Goal: Task Accomplishment & Management: Manage account settings

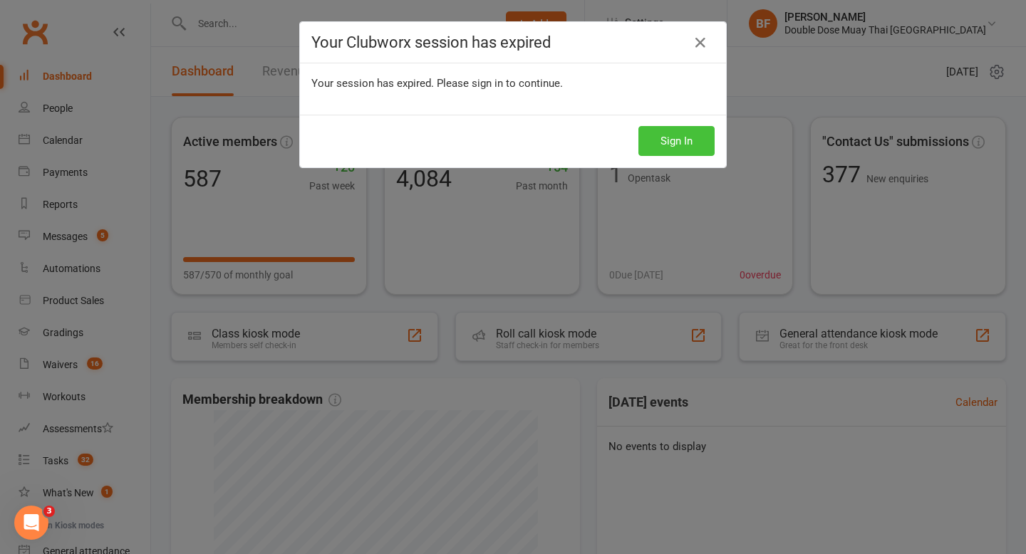
click at [670, 147] on button "Sign In" at bounding box center [676, 141] width 76 height 30
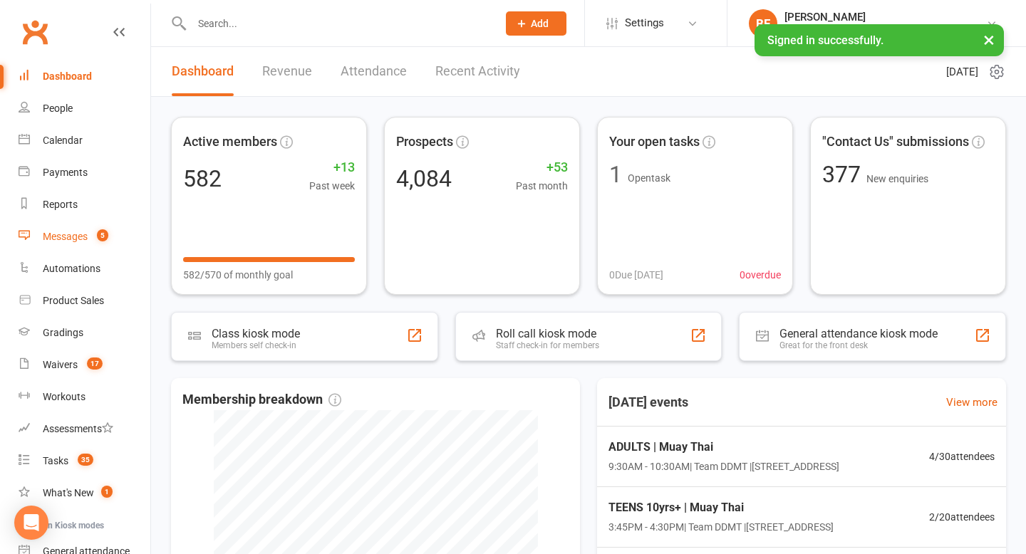
click at [86, 235] on div "Messages" at bounding box center [65, 236] width 45 height 11
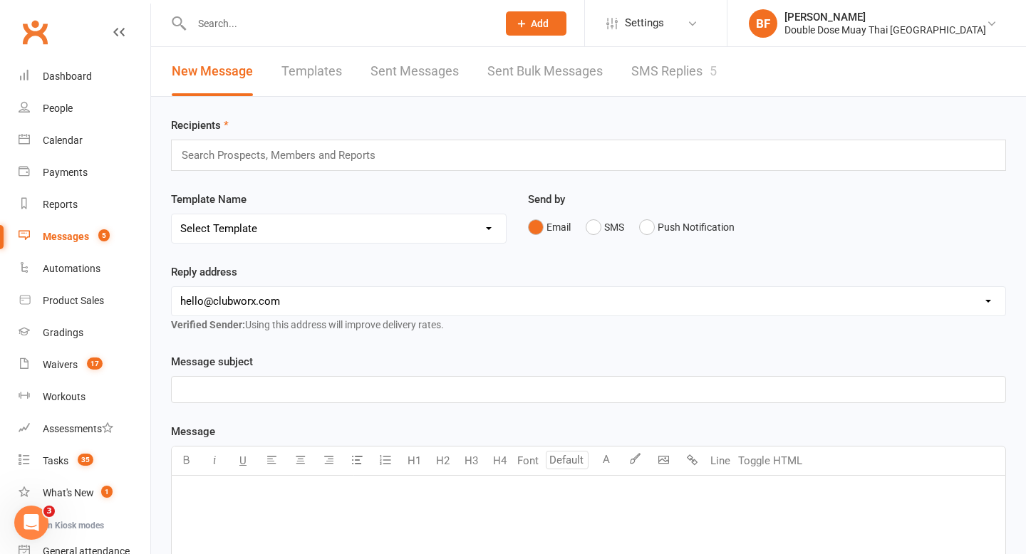
click at [661, 90] on link "SMS Replies 5" at bounding box center [673, 71] width 85 height 49
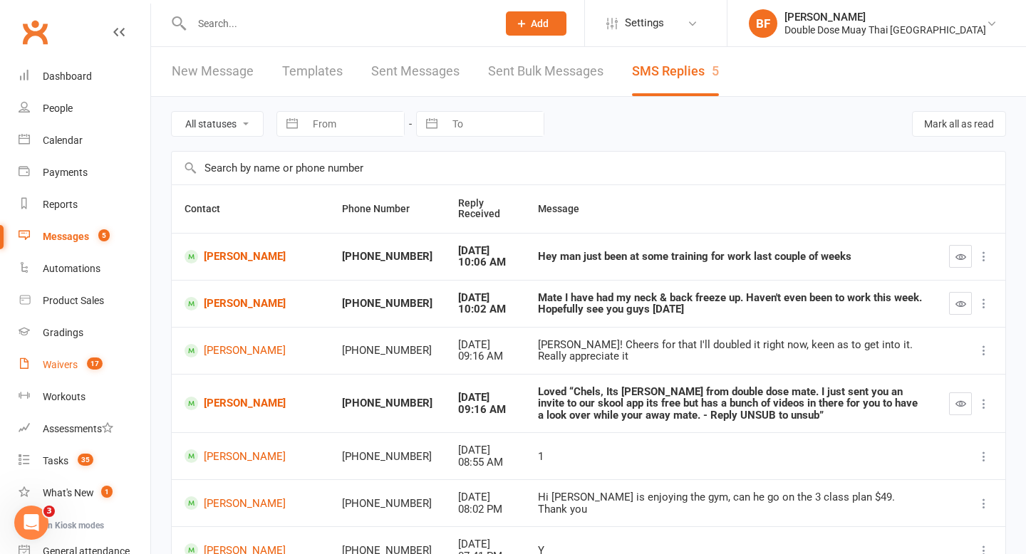
click at [75, 370] on div "Waivers" at bounding box center [60, 364] width 35 height 11
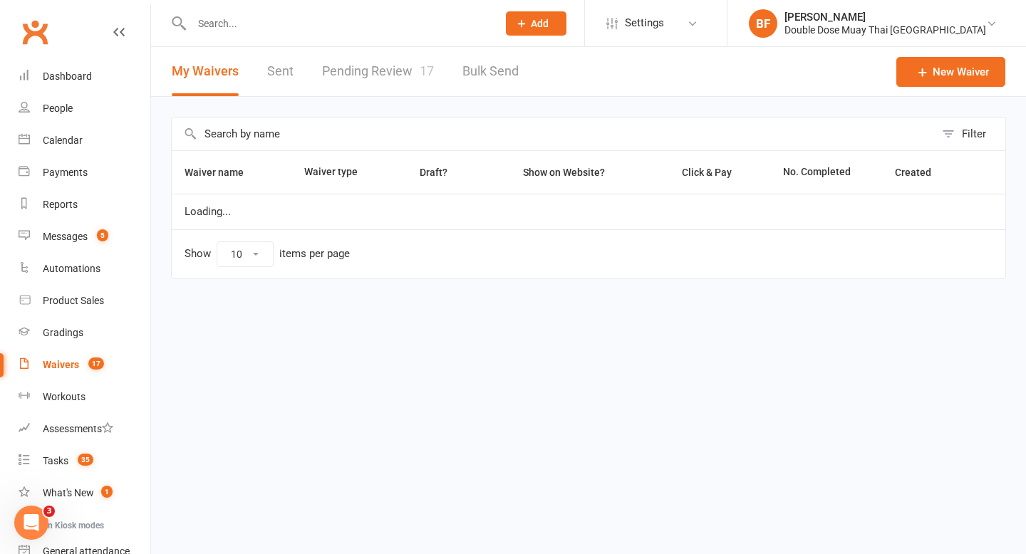
click at [393, 75] on link "Pending Review 17" at bounding box center [378, 71] width 112 height 49
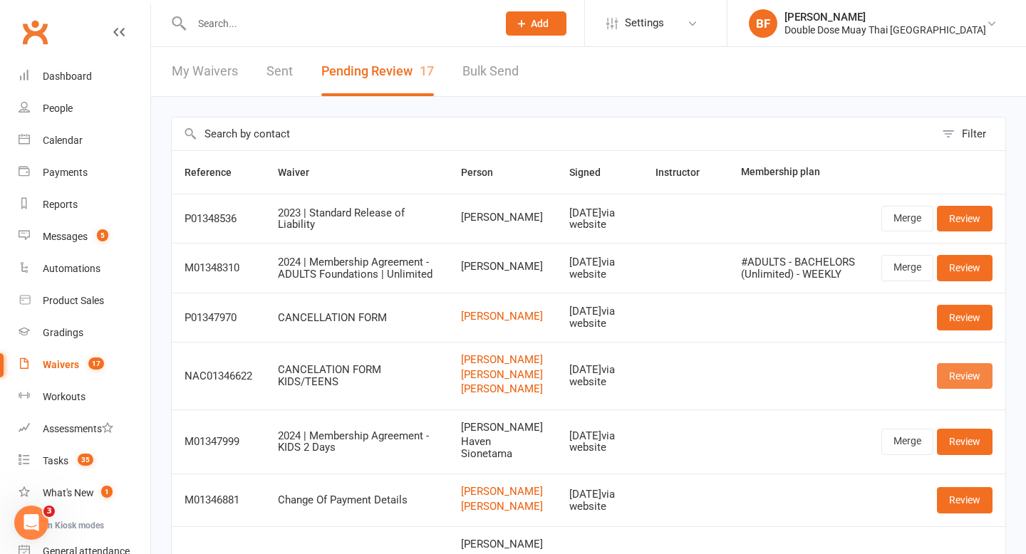
click at [953, 389] on link "Review" at bounding box center [965, 376] width 56 height 26
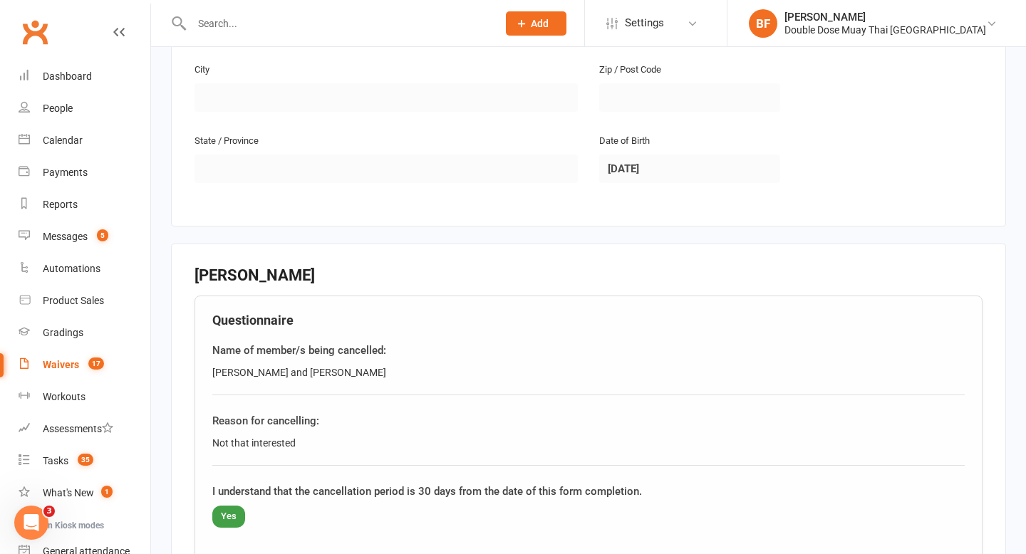
scroll to position [1487, 0]
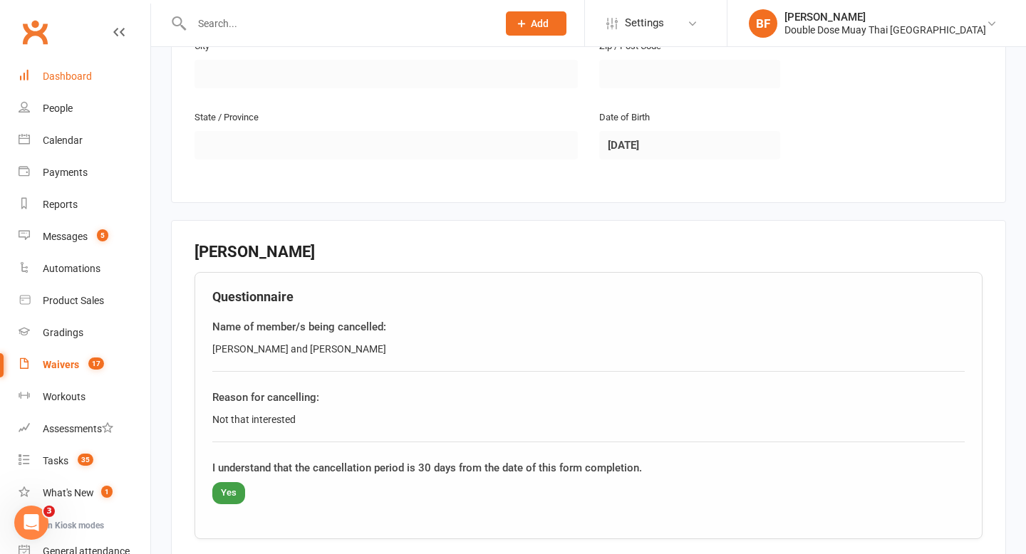
click at [66, 68] on link "Dashboard" at bounding box center [85, 77] width 132 height 32
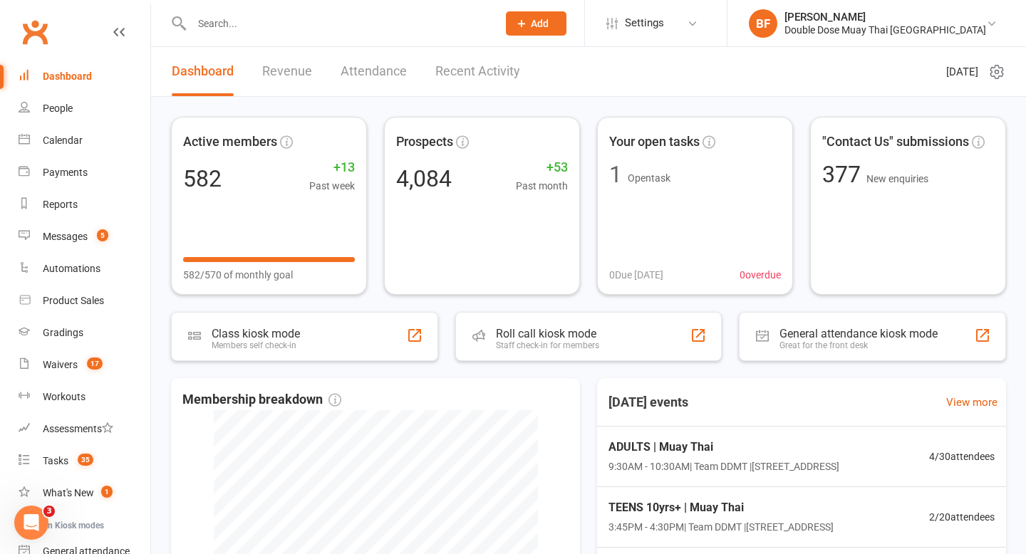
click at [244, 32] on input "text" at bounding box center [337, 24] width 300 height 20
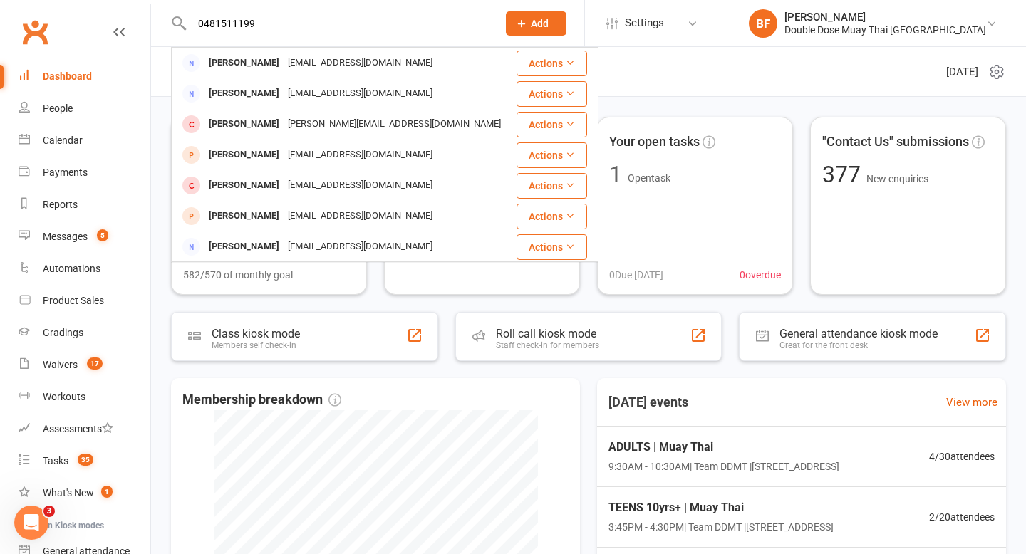
click at [216, 22] on input "0481511199" at bounding box center [337, 24] width 300 height 20
type input "0481511199"
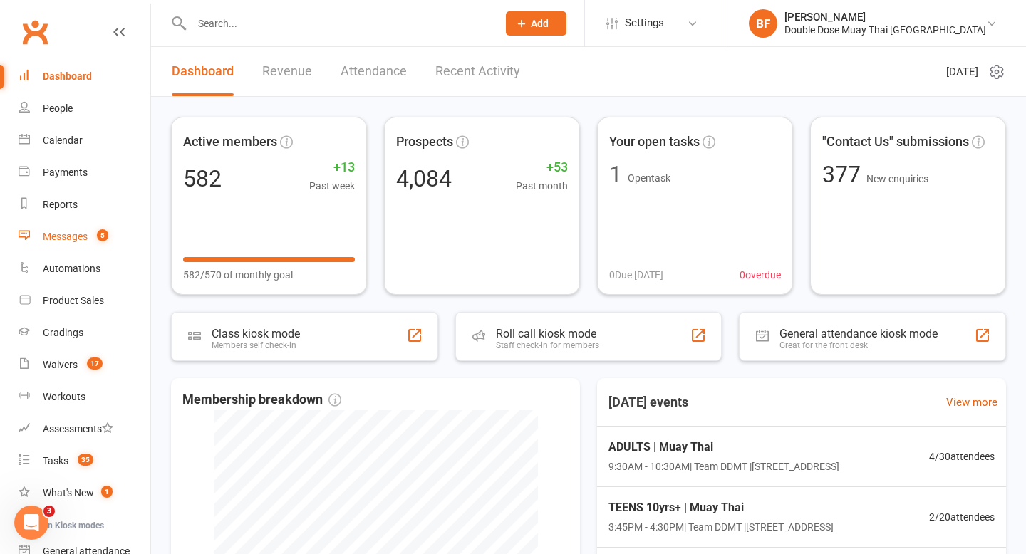
click at [84, 244] on link "Messages 5" at bounding box center [85, 237] width 132 height 32
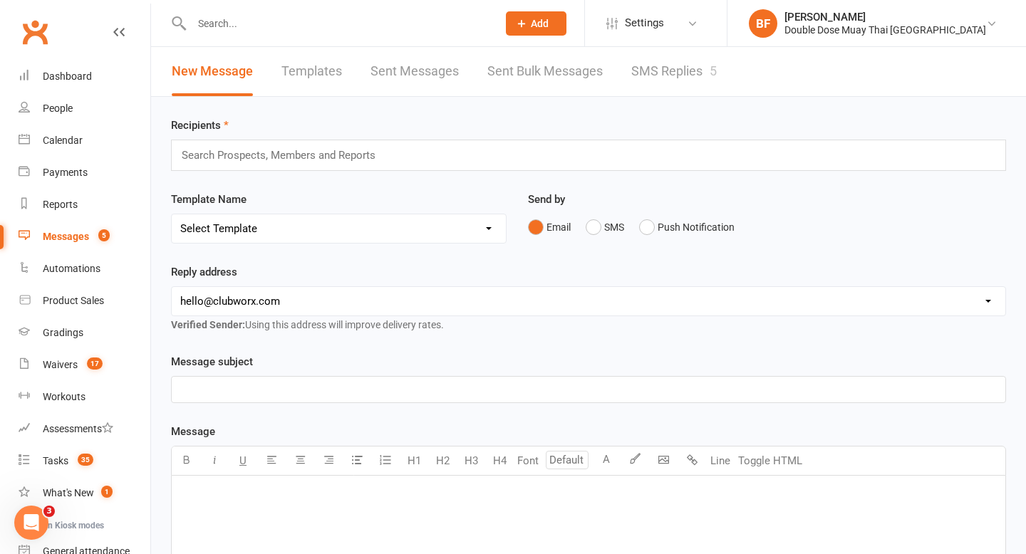
click at [687, 67] on link "SMS Replies 5" at bounding box center [673, 71] width 85 height 49
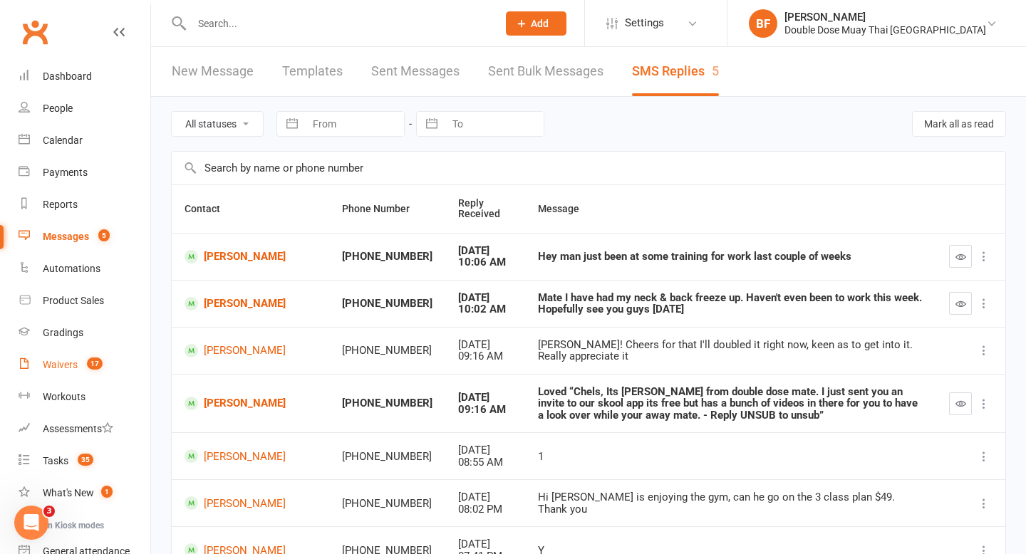
click at [62, 377] on link "Waivers 17" at bounding box center [85, 365] width 132 height 32
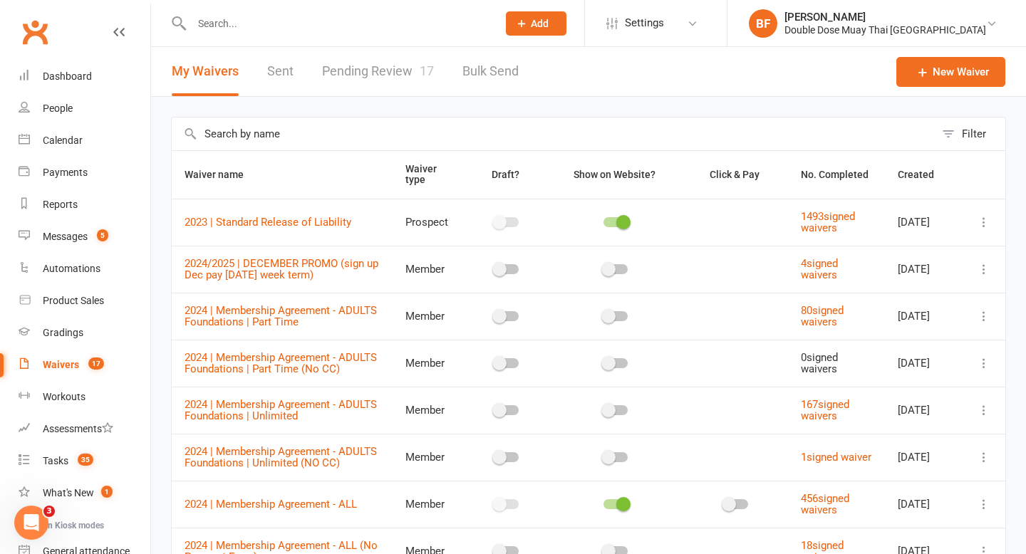
click at [381, 85] on link "Pending Review 17" at bounding box center [378, 71] width 112 height 49
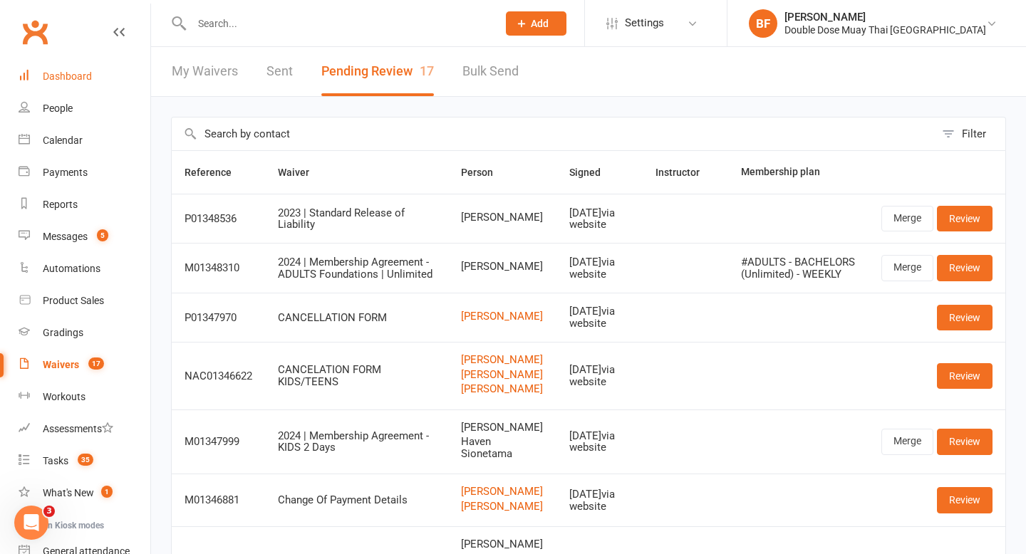
click at [73, 80] on div "Dashboard" at bounding box center [67, 76] width 49 height 11
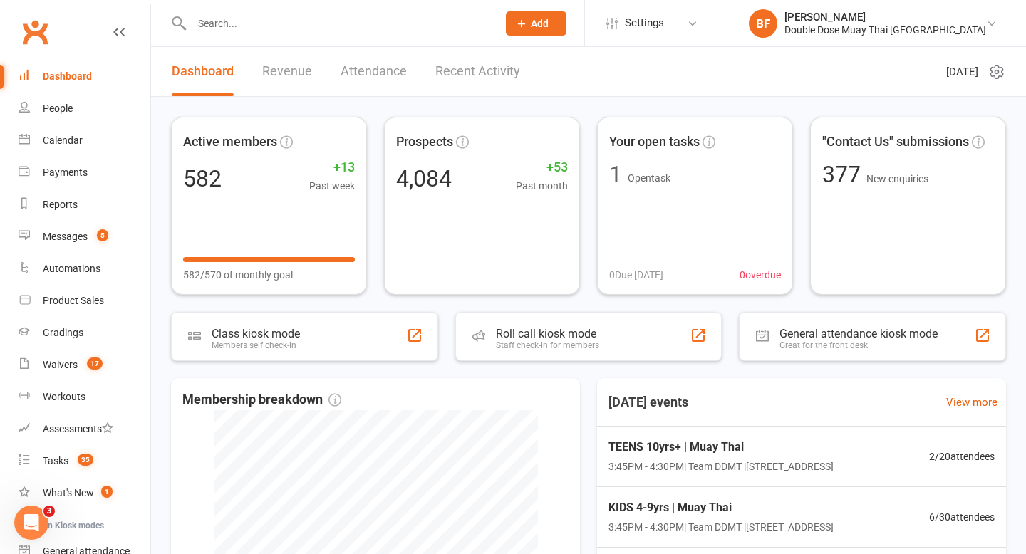
click at [288, 73] on link "Revenue" at bounding box center [287, 71] width 50 height 49
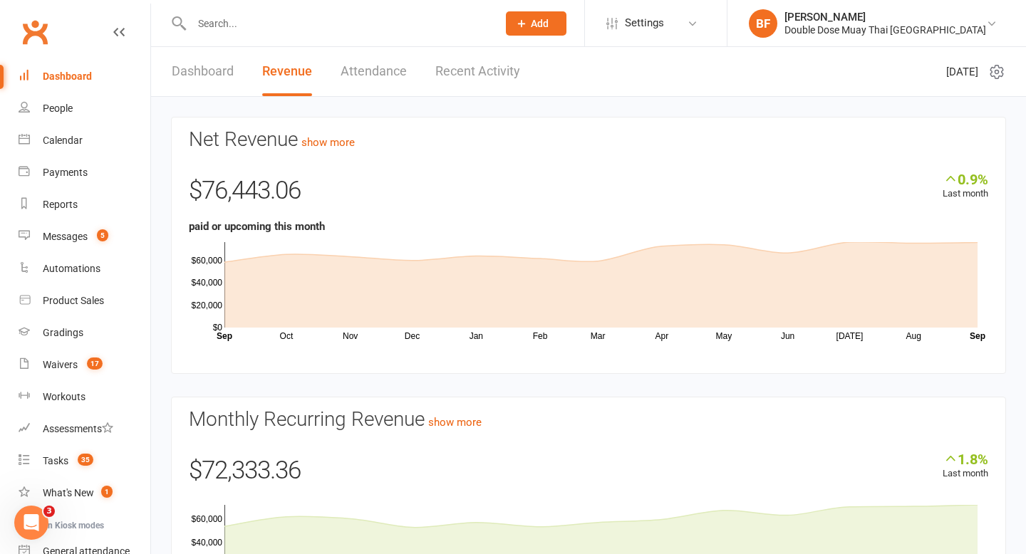
click at [217, 74] on link "Dashboard" at bounding box center [203, 71] width 62 height 49
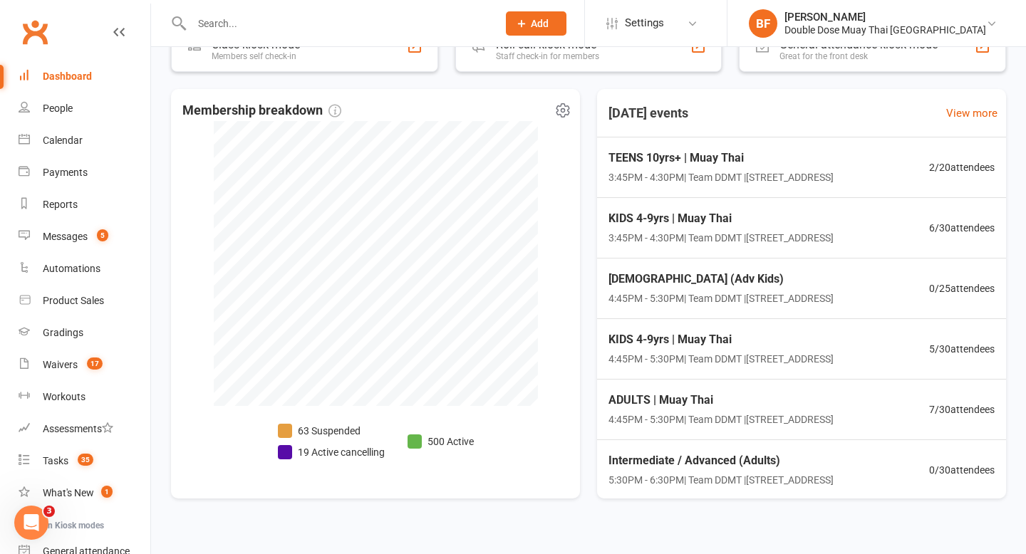
scroll to position [290, 0]
click at [83, 365] on count-badge "17" at bounding box center [91, 364] width 23 height 11
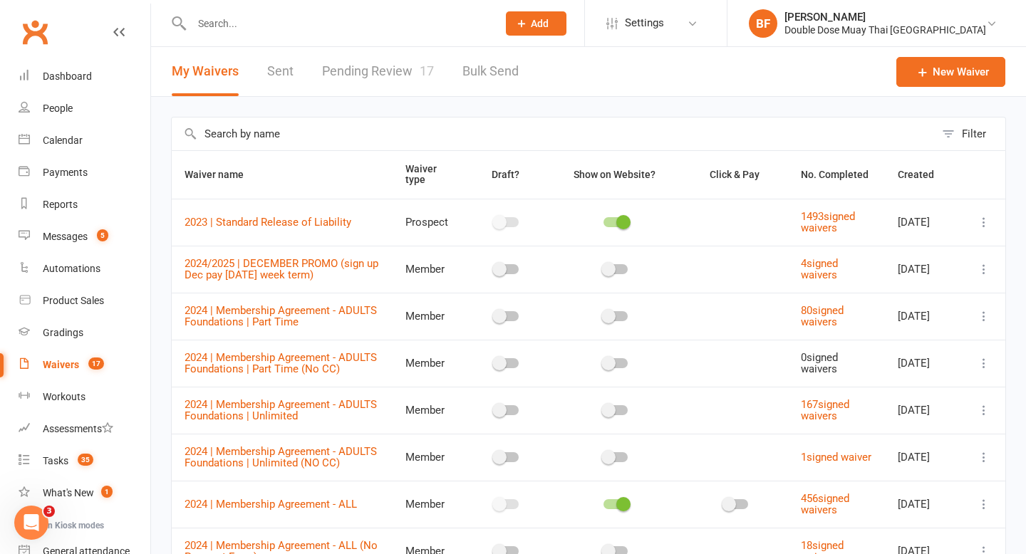
click at [370, 75] on link "Pending Review 17" at bounding box center [378, 71] width 112 height 49
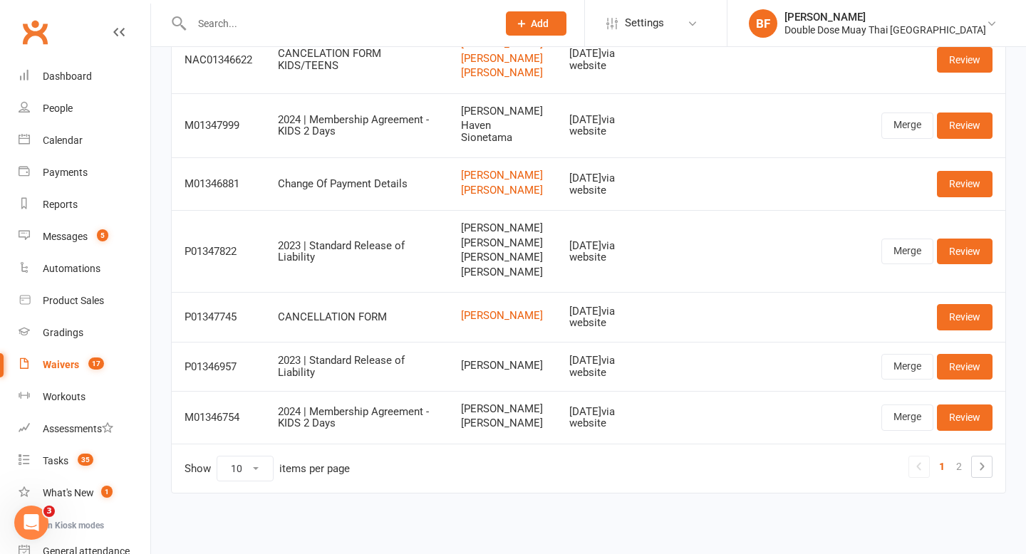
scroll to position [385, 0]
click at [957, 472] on link "2" at bounding box center [958, 467] width 17 height 20
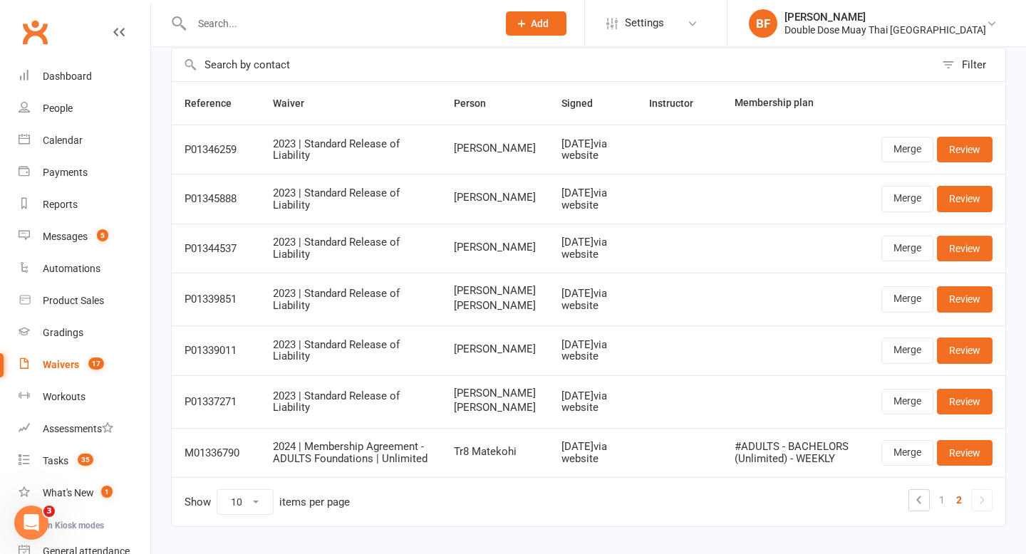
scroll to position [73, 0]
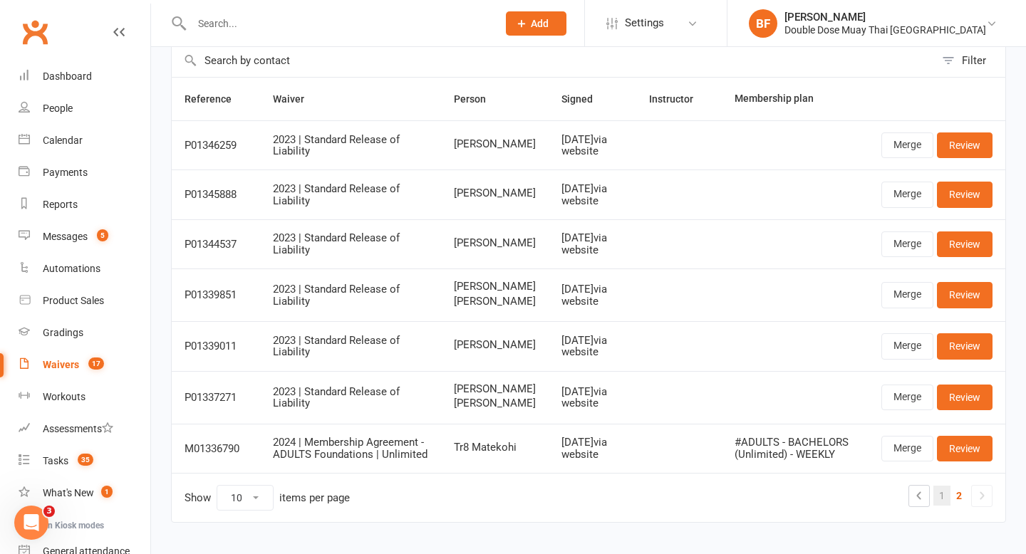
click at [939, 506] on link "1" at bounding box center [941, 496] width 17 height 20
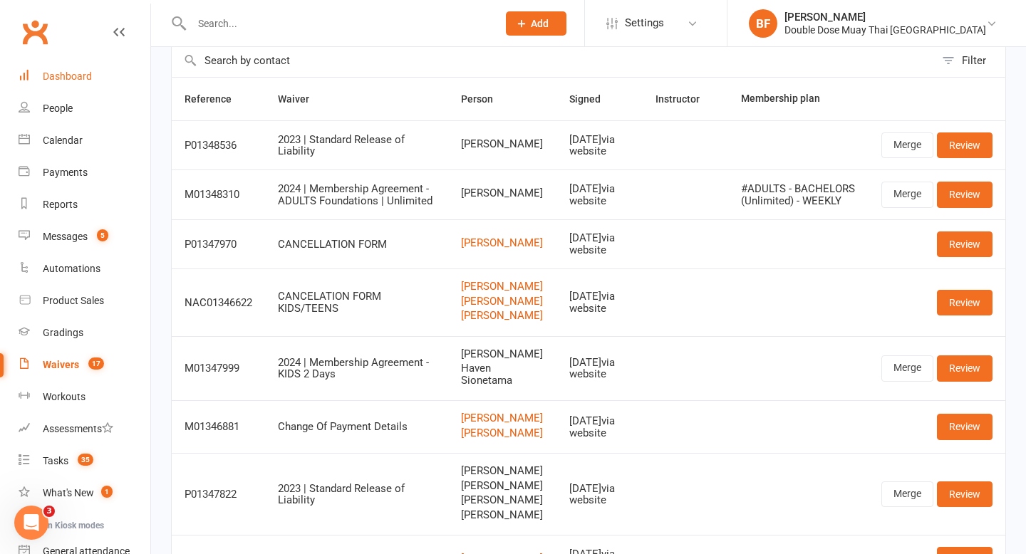
click at [91, 80] on link "Dashboard" at bounding box center [85, 77] width 132 height 32
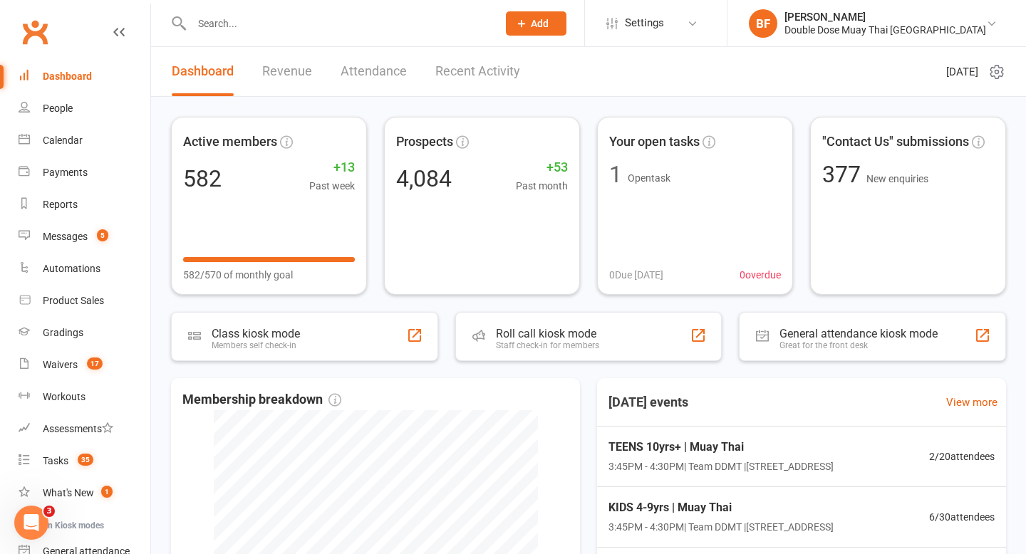
click at [227, 22] on input "text" at bounding box center [337, 24] width 300 height 20
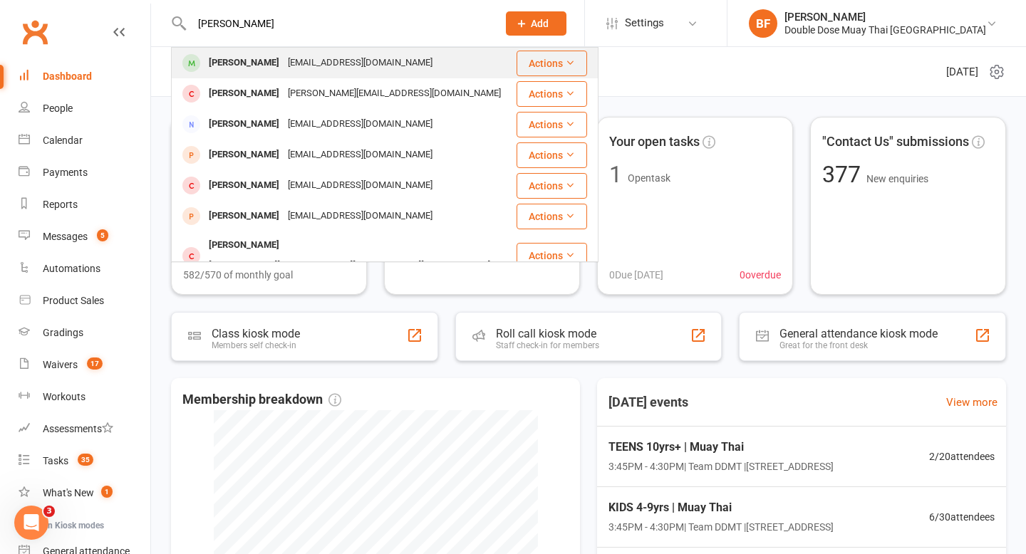
type input "[PERSON_NAME]"
click at [237, 61] on div "[PERSON_NAME]" at bounding box center [243, 63] width 79 height 21
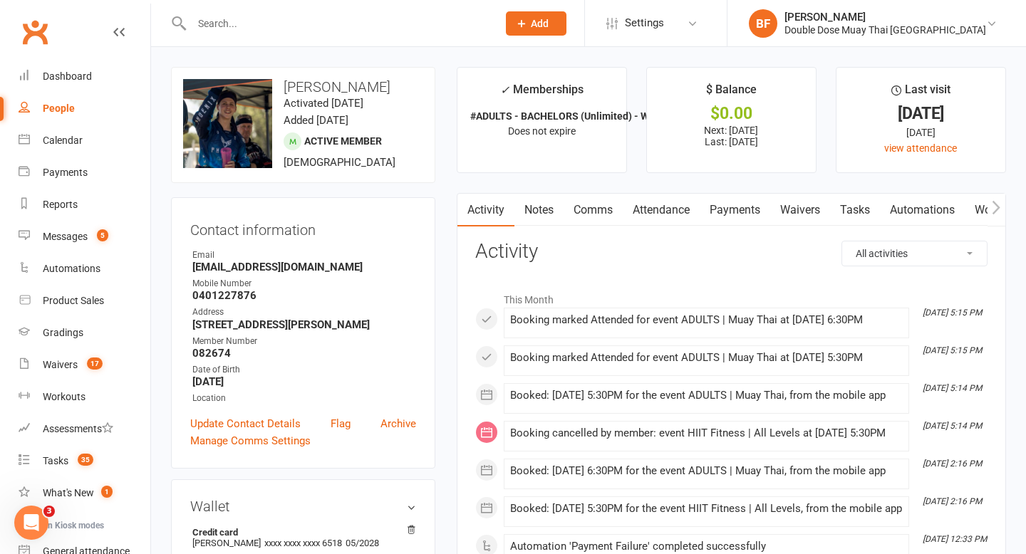
click at [798, 210] on link "Waivers" at bounding box center [800, 210] width 60 height 33
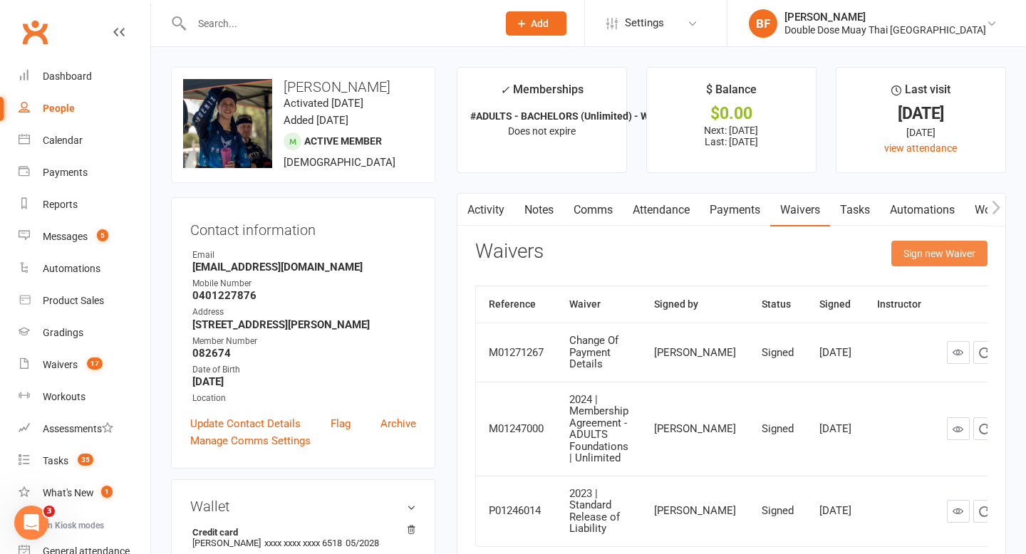
click at [907, 257] on button "Sign new Waiver" at bounding box center [939, 254] width 96 height 26
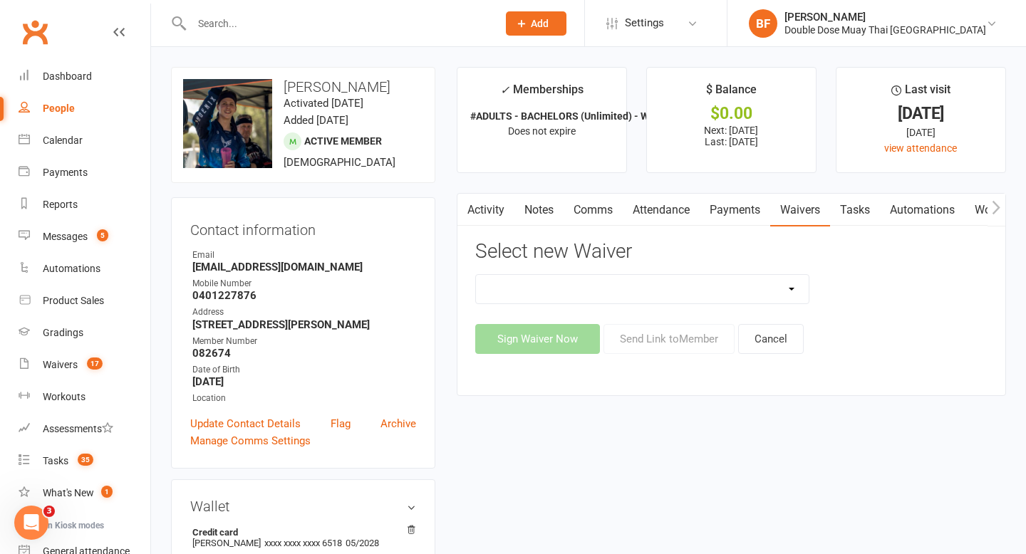
click at [683, 295] on select "2023 | Standard Release of Liability 2024/2025 | DECEMBER PROMO (sign up Dec pa…" at bounding box center [642, 289] width 333 height 28
select select "14269"
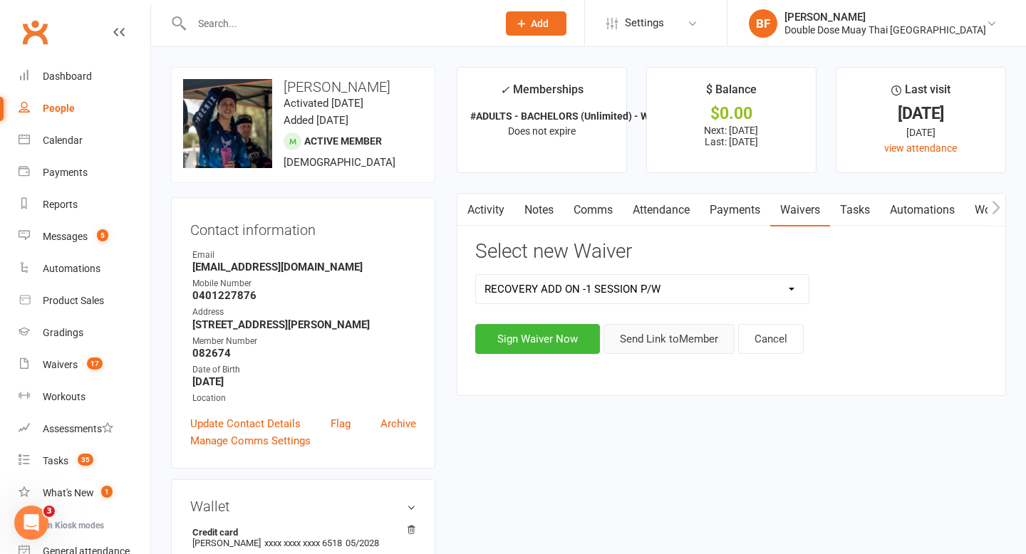
click at [662, 348] on button "Send Link to Member" at bounding box center [668, 339] width 131 height 30
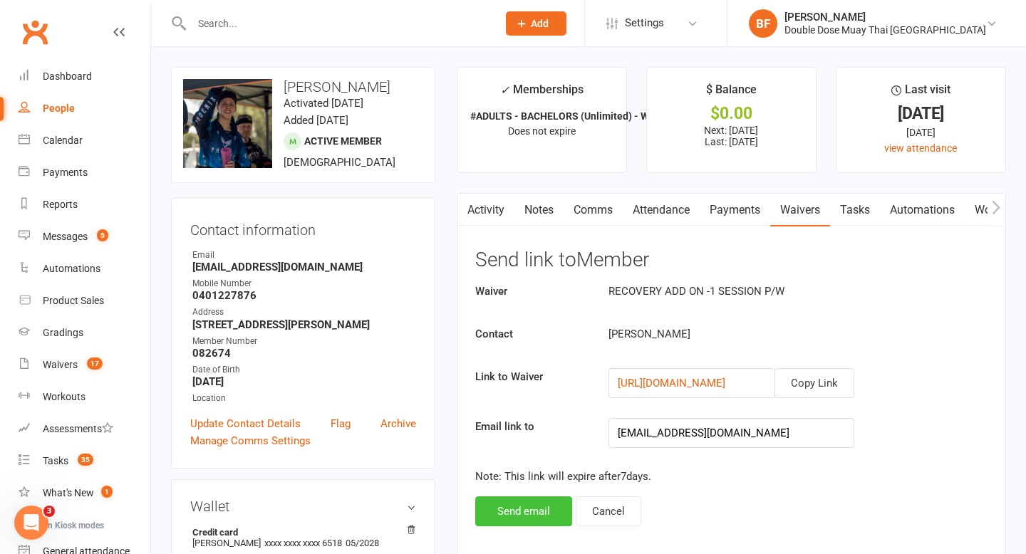
click at [524, 511] on button "Send email" at bounding box center [523, 511] width 97 height 30
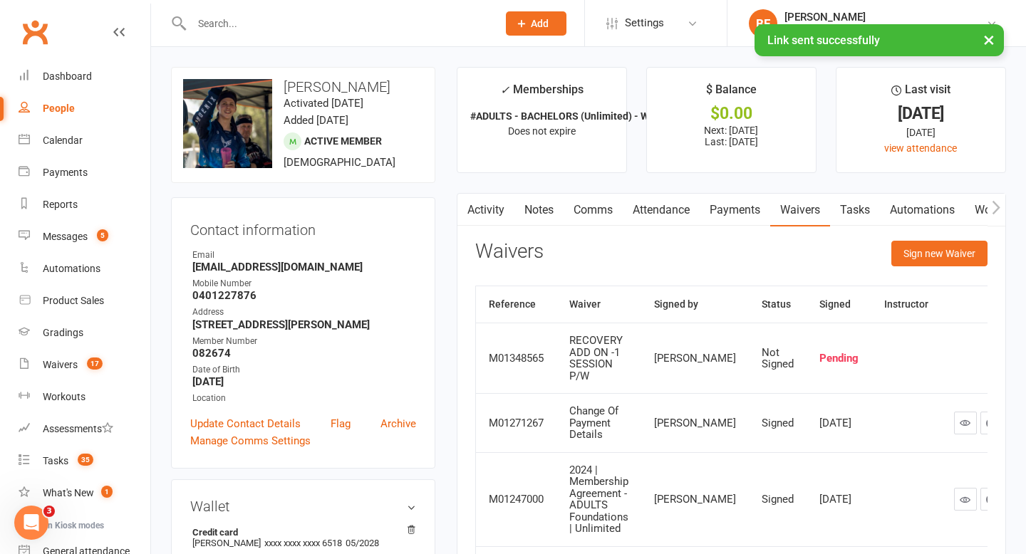
click at [291, 21] on input "text" at bounding box center [337, 24] width 300 height 20
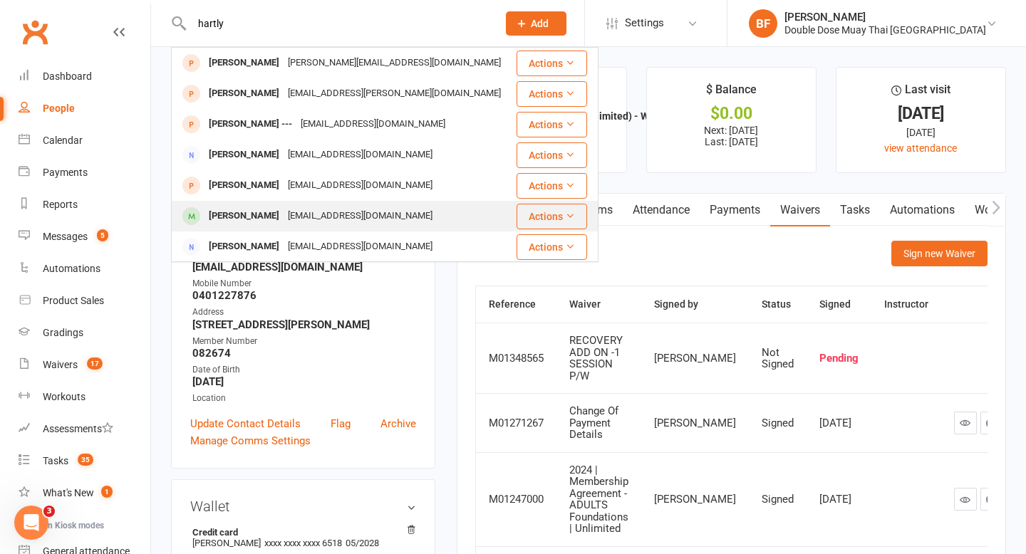
type input "hartly"
click at [288, 209] on div "[EMAIL_ADDRESS][DOMAIN_NAME]" at bounding box center [359, 216] width 153 height 21
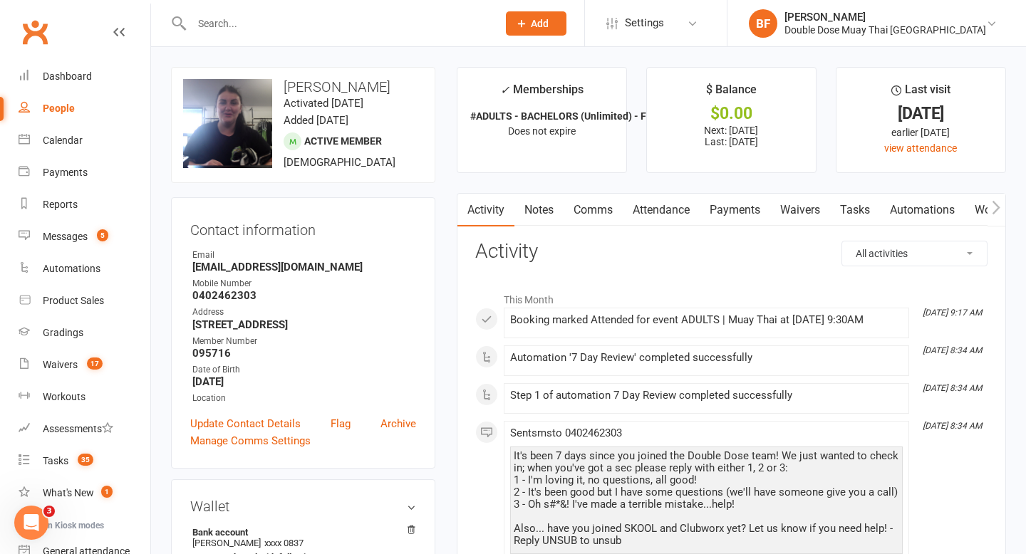
click at [736, 215] on link "Payments" at bounding box center [734, 210] width 71 height 33
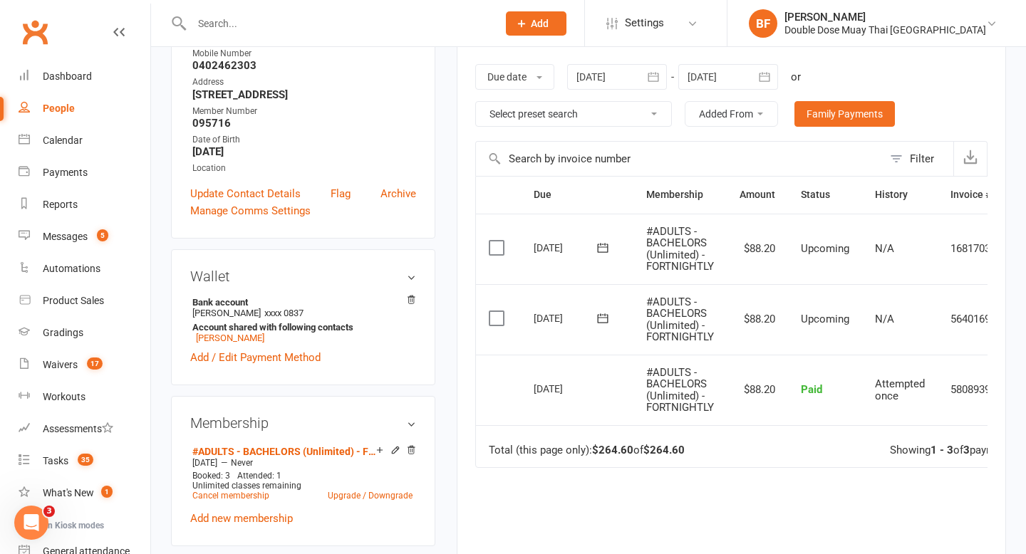
scroll to position [415, 0]
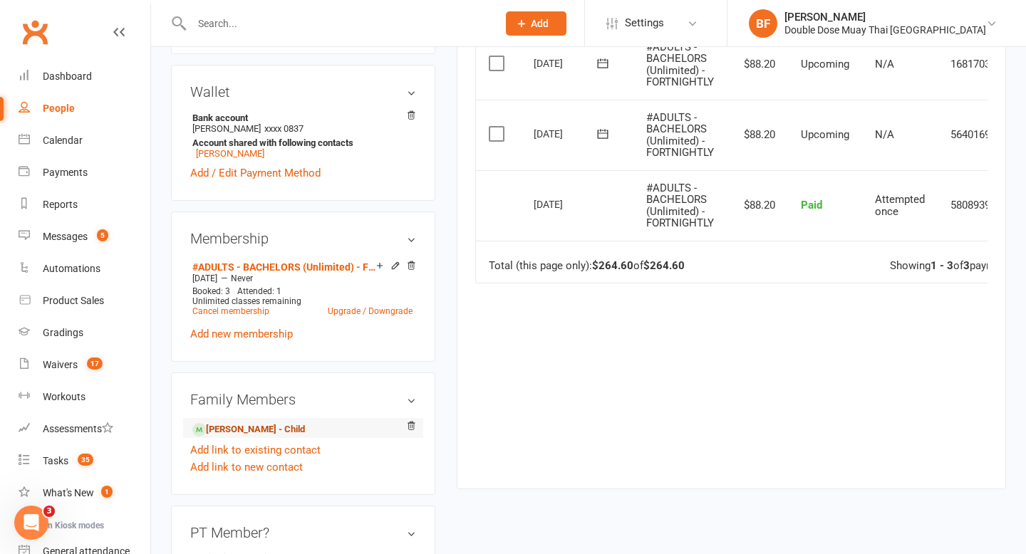
click at [266, 437] on link "[PERSON_NAME] - Child" at bounding box center [248, 429] width 113 height 15
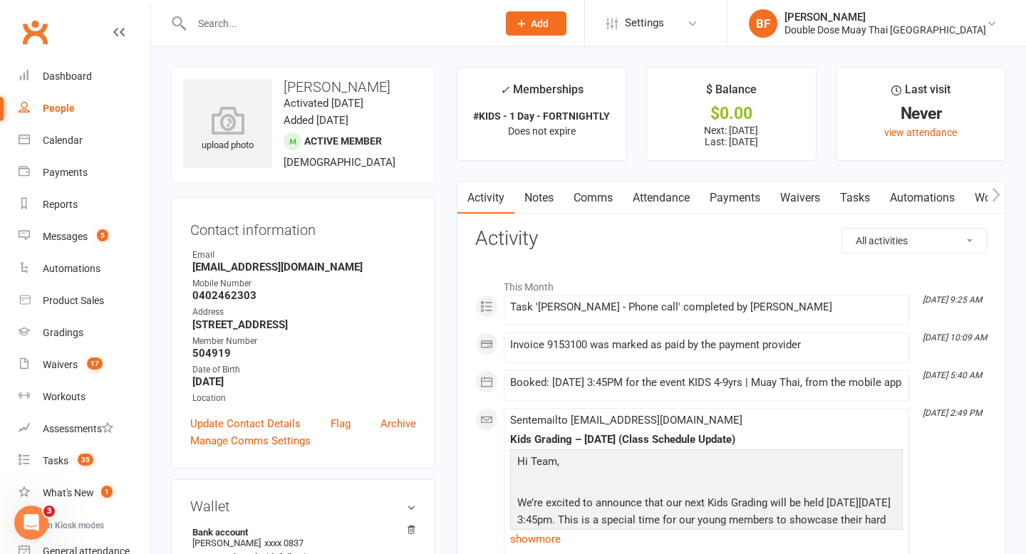
click at [736, 202] on link "Payments" at bounding box center [734, 198] width 71 height 33
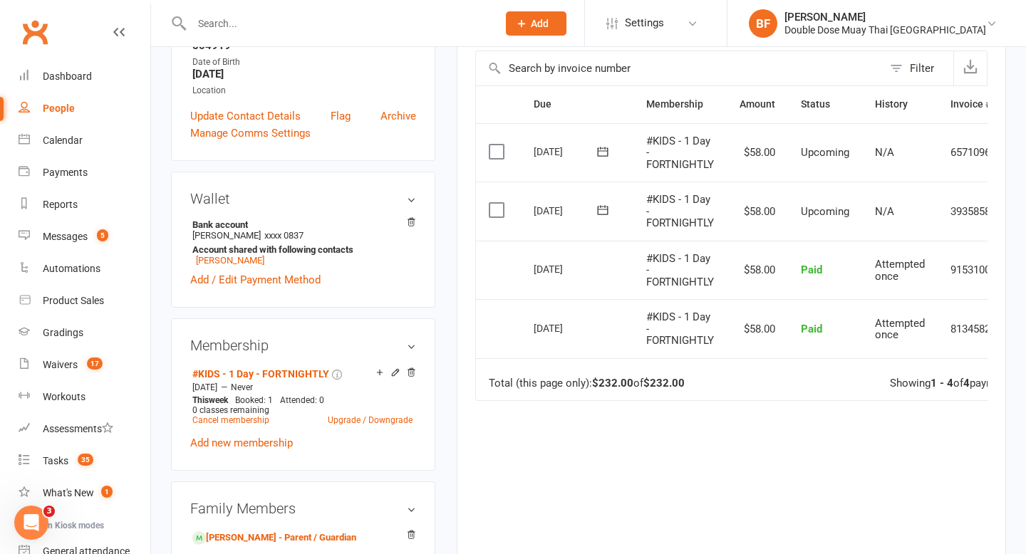
scroll to position [308, 0]
